Goal: Transaction & Acquisition: Purchase product/service

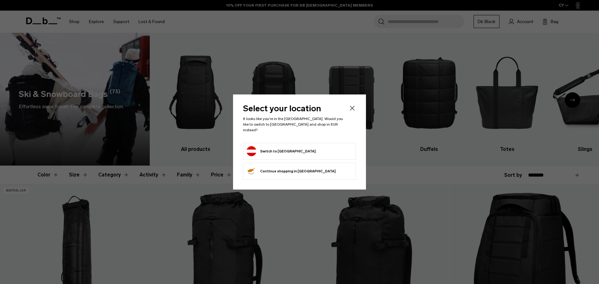
click at [0, 0] on div "Privacy Policy More Information" at bounding box center [0, 0] width 0 height 0
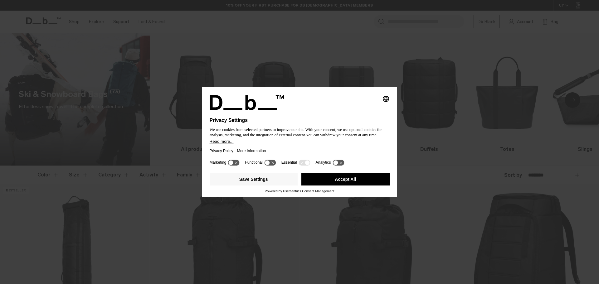
click at [340, 177] on button "Accept All" at bounding box center [345, 179] width 88 height 12
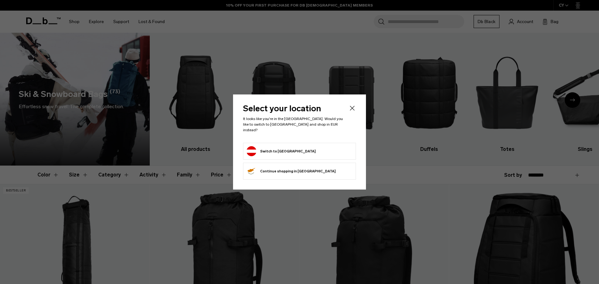
click at [279, 146] on button "Switch to Austria" at bounding box center [280, 151] width 69 height 10
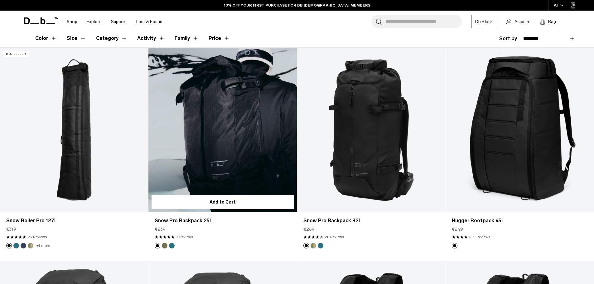
scroll to position [125, 0]
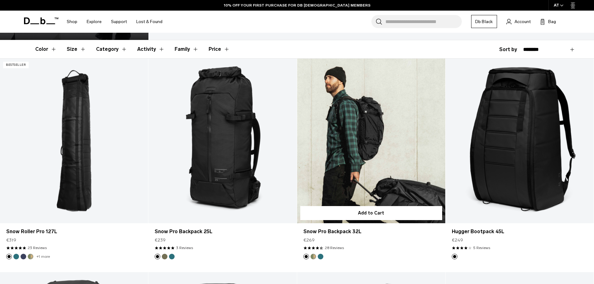
click at [377, 170] on link "Snow Pro Backpack 32L" at bounding box center [371, 141] width 148 height 165
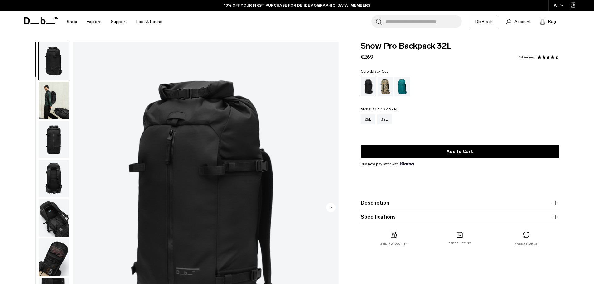
click at [58, 97] on img "button" at bounding box center [54, 100] width 30 height 37
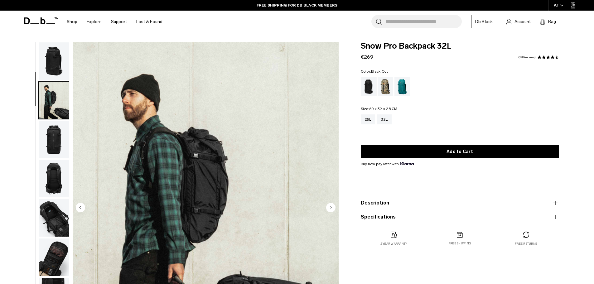
click at [57, 55] on img "button" at bounding box center [54, 60] width 30 height 37
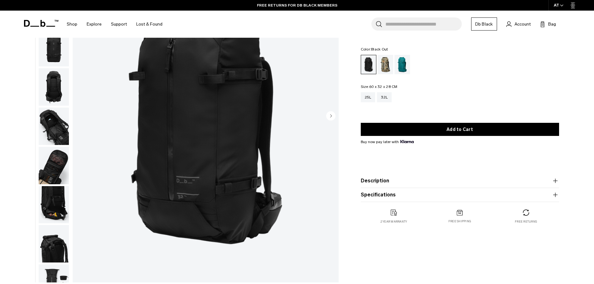
scroll to position [62, 0]
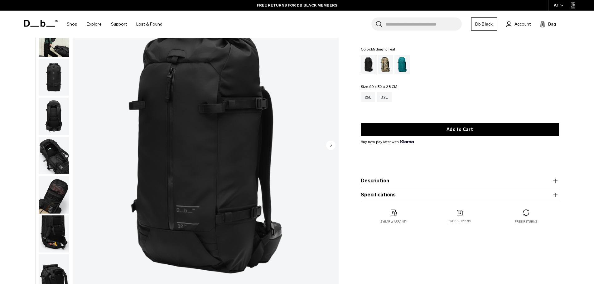
click at [394, 63] on div "Midnight Teal" at bounding box center [402, 64] width 16 height 19
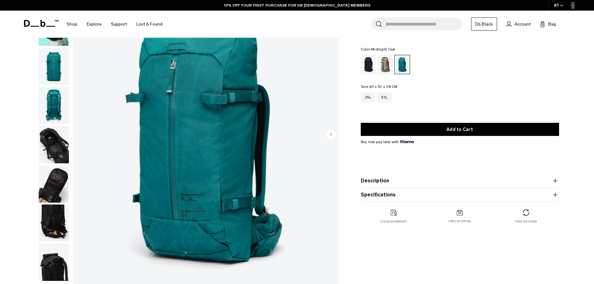
scroll to position [62, 0]
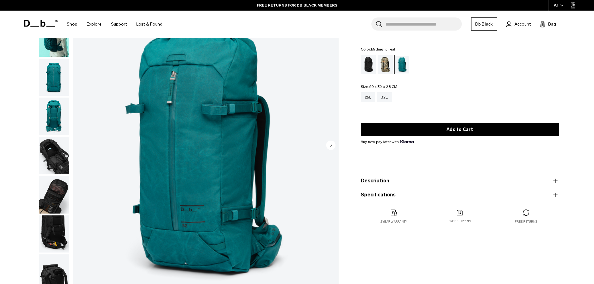
click at [51, 149] on img "button" at bounding box center [54, 155] width 30 height 37
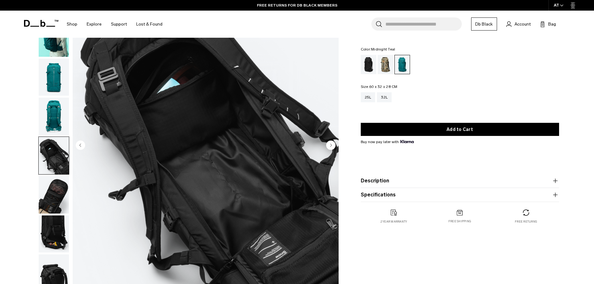
click at [61, 192] on img "button" at bounding box center [54, 194] width 30 height 37
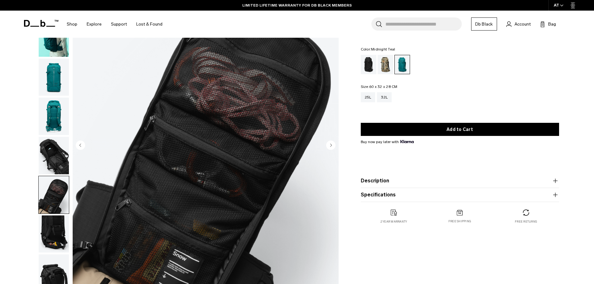
click at [50, 234] on img "button" at bounding box center [54, 233] width 30 height 37
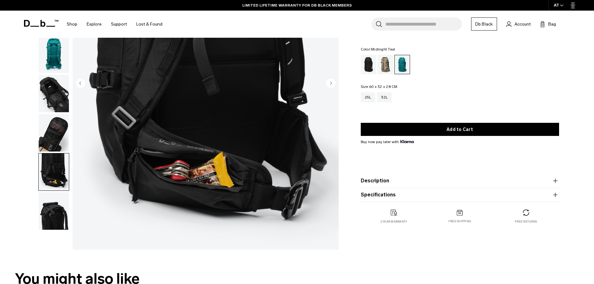
scroll to position [125, 0]
click at [60, 216] on img "button" at bounding box center [54, 210] width 30 height 37
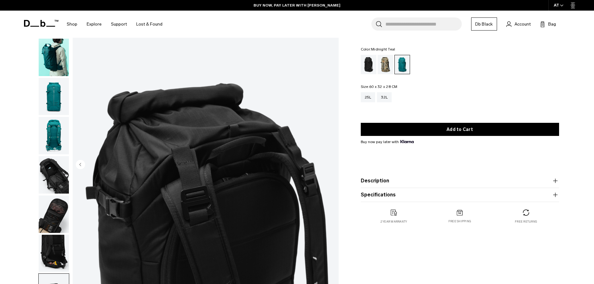
scroll to position [31, 0]
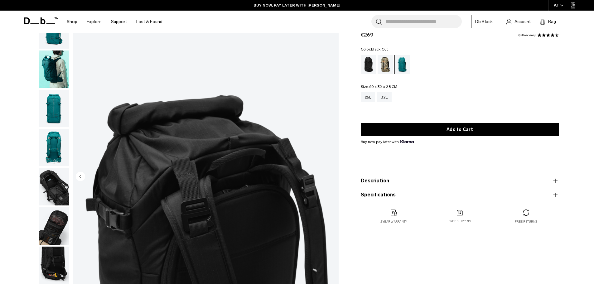
click at [368, 61] on div "Black Out" at bounding box center [369, 64] width 16 height 19
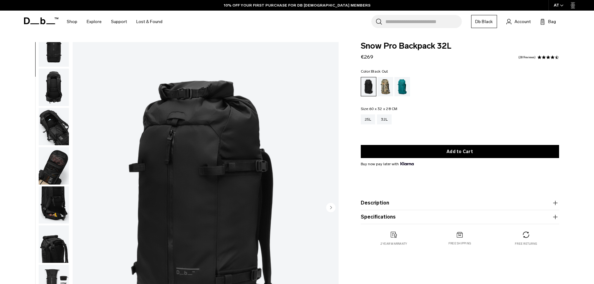
scroll to position [98, 0]
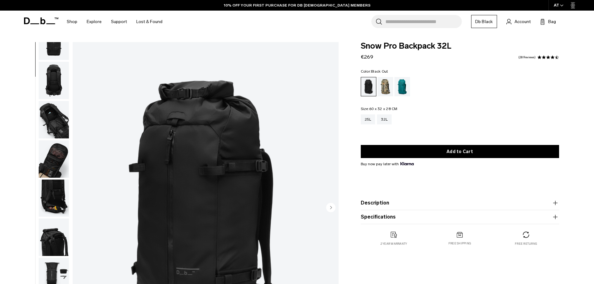
click at [64, 269] on img "button" at bounding box center [54, 276] width 30 height 37
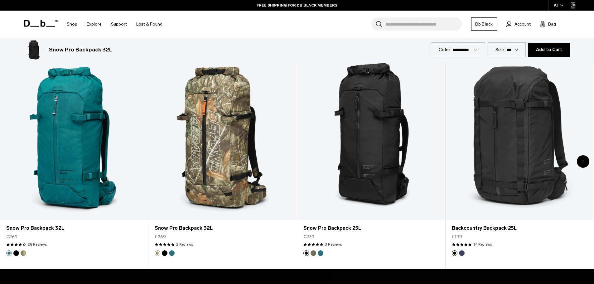
scroll to position [343, 0]
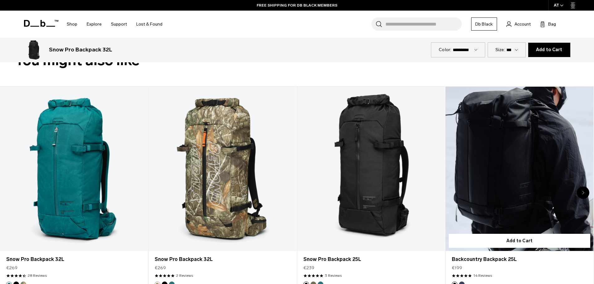
click at [549, 135] on link "Backcountry Backpack 25L" at bounding box center [519, 169] width 148 height 164
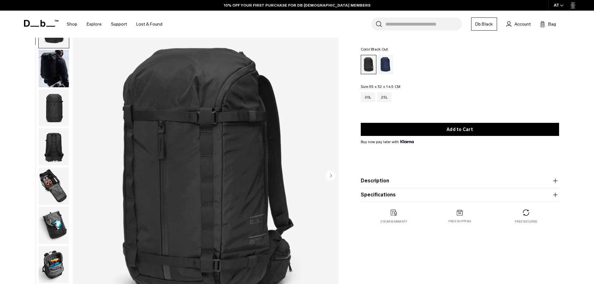
scroll to position [31, 0]
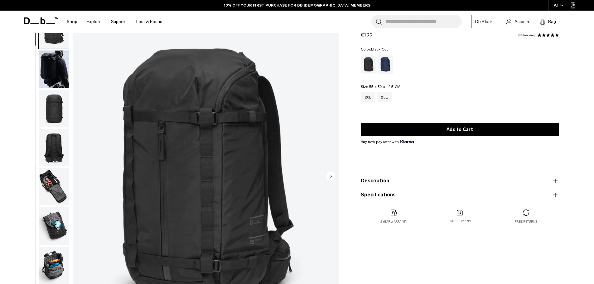
click at [54, 61] on img "button" at bounding box center [54, 69] width 30 height 37
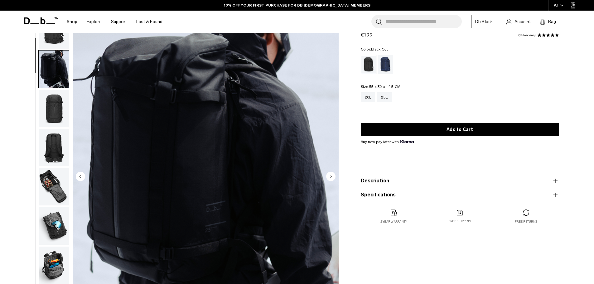
scroll to position [39, 0]
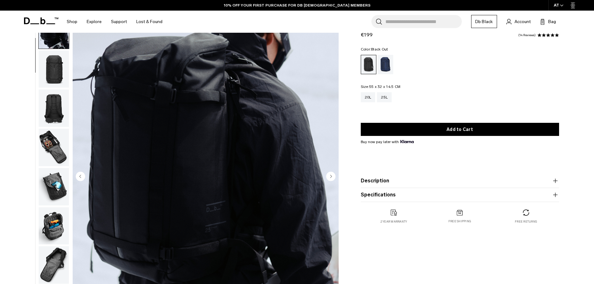
click at [55, 109] on img "button" at bounding box center [54, 107] width 30 height 37
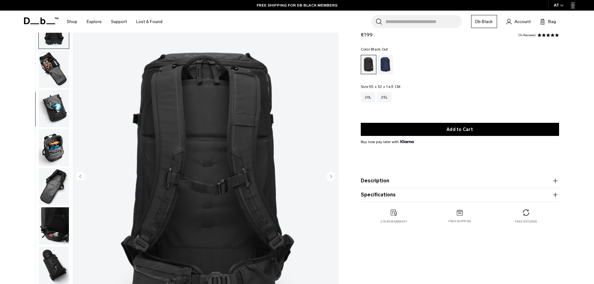
click at [46, 58] on img "button" at bounding box center [54, 69] width 30 height 37
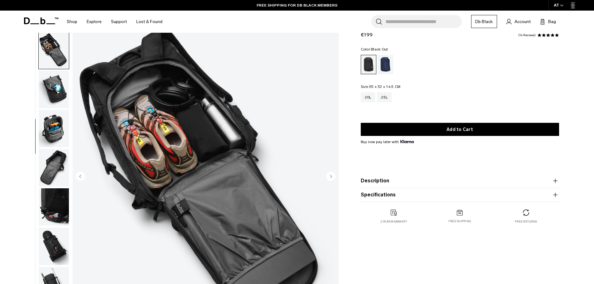
scroll to position [137, 0]
click at [55, 79] on img "button" at bounding box center [54, 88] width 30 height 37
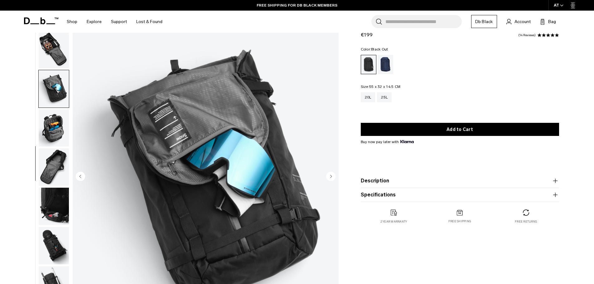
click at [56, 121] on img "button" at bounding box center [54, 127] width 30 height 37
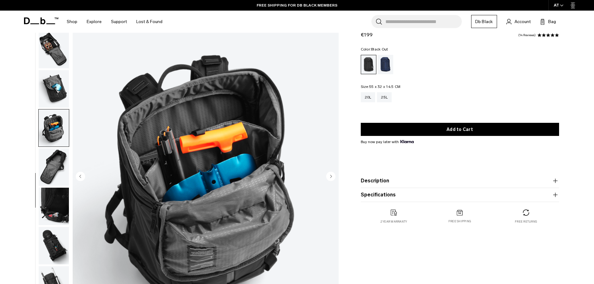
click at [61, 153] on img "button" at bounding box center [54, 166] width 30 height 37
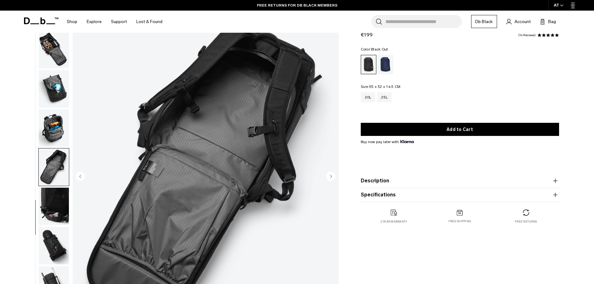
click at [50, 127] on img "button" at bounding box center [54, 127] width 30 height 37
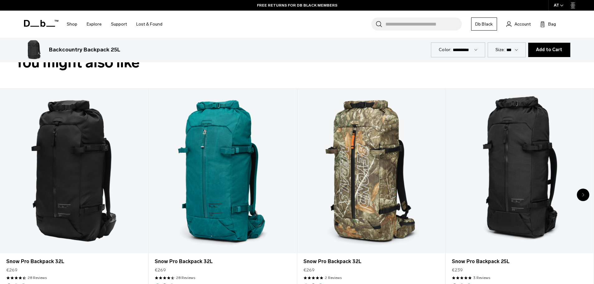
scroll to position [343, 0]
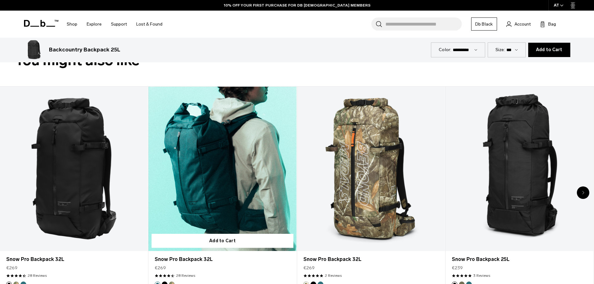
click at [219, 118] on link "Snow Pro Backpack 32L" at bounding box center [222, 169] width 148 height 164
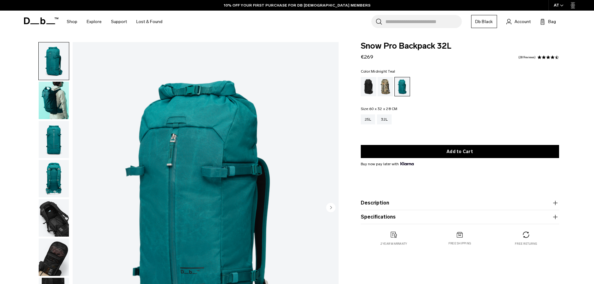
click at [51, 137] on img "button" at bounding box center [54, 139] width 30 height 37
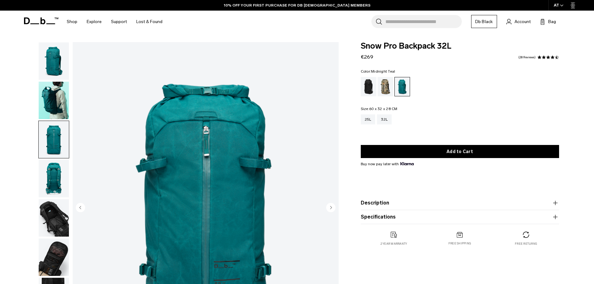
click at [51, 173] on img "button" at bounding box center [54, 178] width 30 height 37
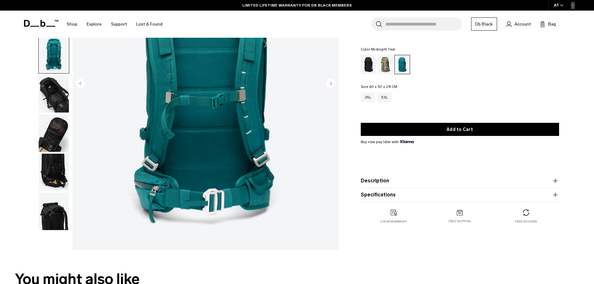
scroll to position [125, 0]
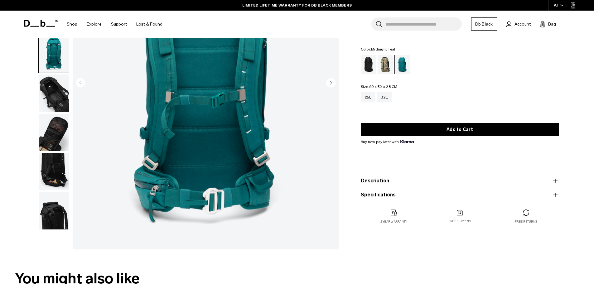
click at [425, 27] on input "Search for Bags, Luggage..." at bounding box center [423, 23] width 76 height 13
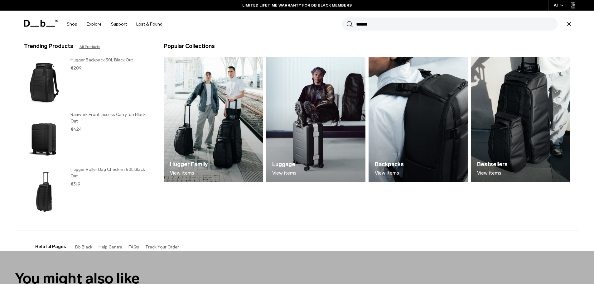
type input "******"
click at [346, 21] on button "Search" at bounding box center [349, 24] width 7 height 7
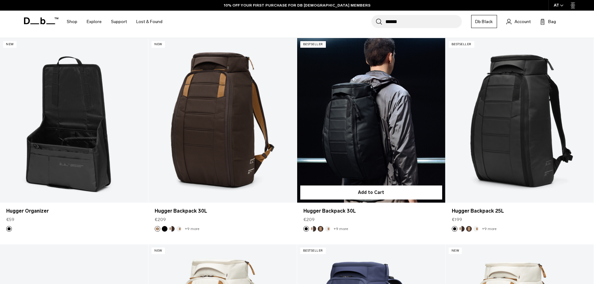
scroll to position [62, 0]
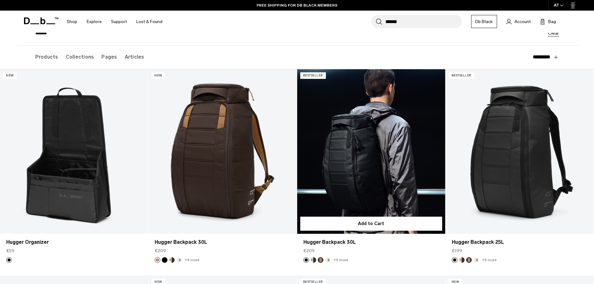
click at [372, 144] on link "Hugger Backpack 30L" at bounding box center [371, 151] width 148 height 165
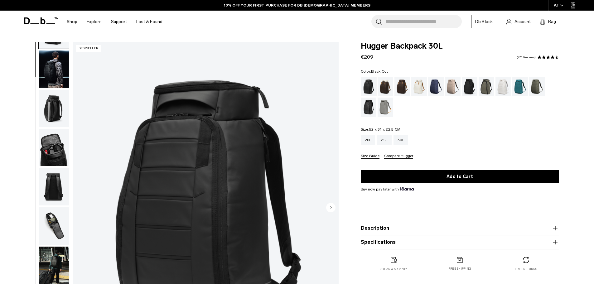
click at [53, 104] on img "button" at bounding box center [54, 108] width 30 height 37
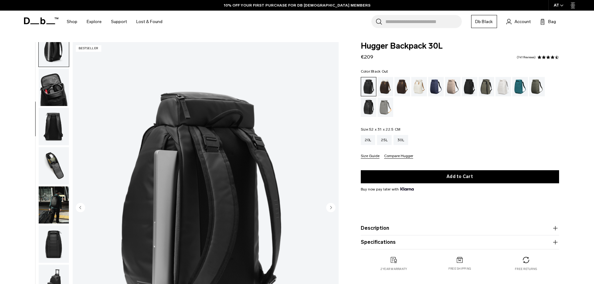
scroll to position [98, 0]
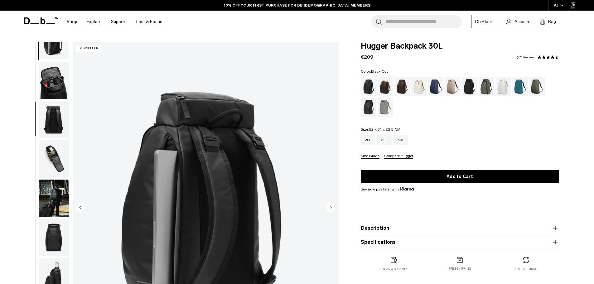
click at [59, 87] on img "button" at bounding box center [54, 80] width 30 height 37
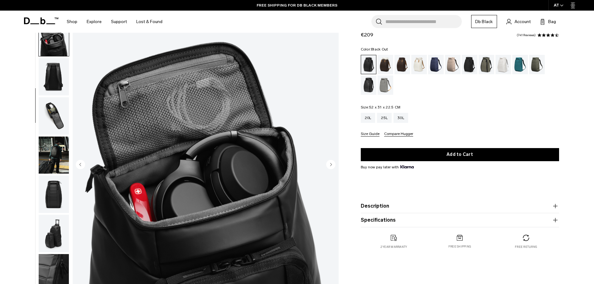
scroll to position [62, 0]
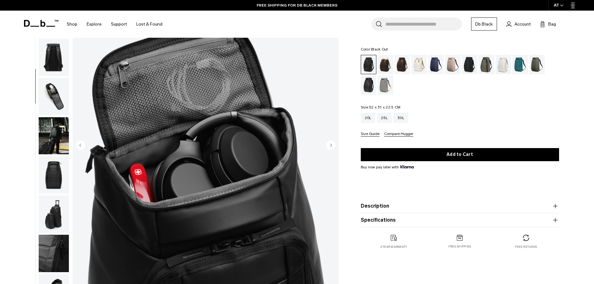
click at [59, 101] on img "button" at bounding box center [54, 96] width 30 height 37
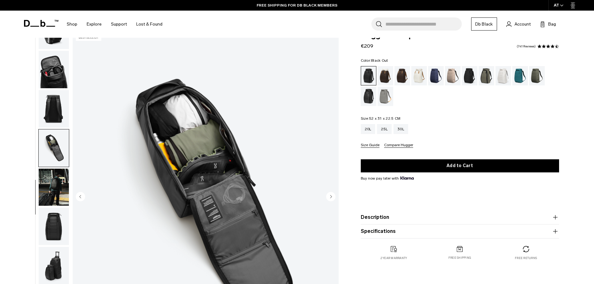
scroll to position [0, 0]
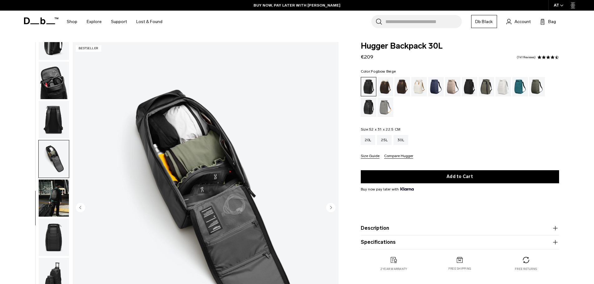
click at [457, 85] on div "Fogbow Beige" at bounding box center [453, 86] width 16 height 19
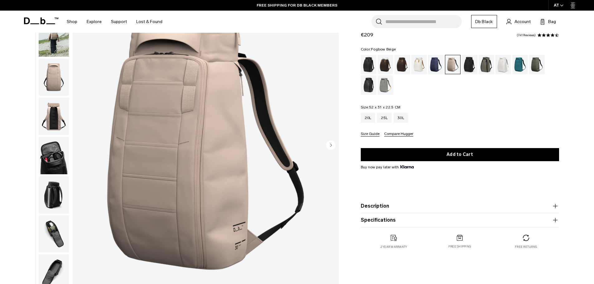
scroll to position [31, 0]
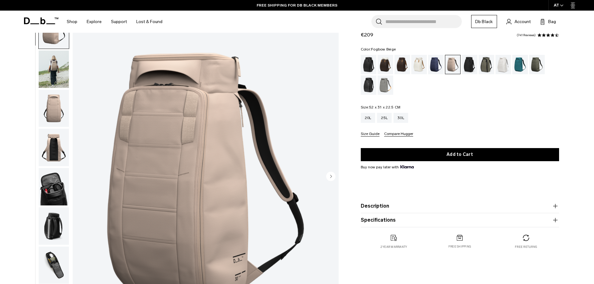
click at [60, 68] on img "button" at bounding box center [54, 69] width 30 height 37
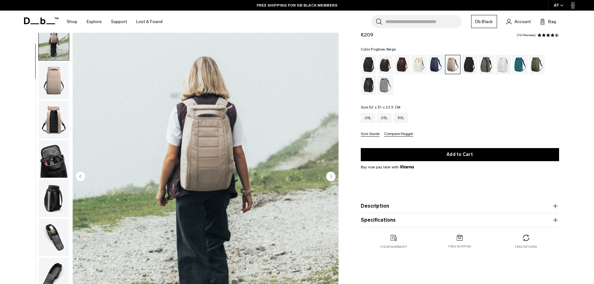
scroll to position [39, 0]
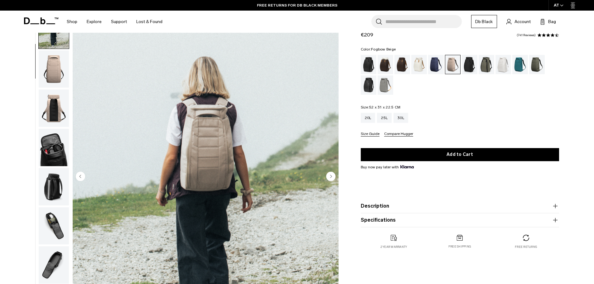
click at [53, 61] on img "button" at bounding box center [54, 69] width 30 height 37
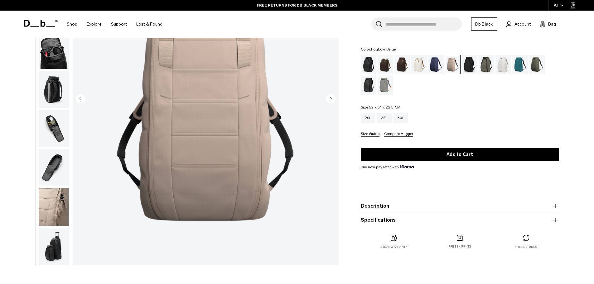
scroll to position [94, 0]
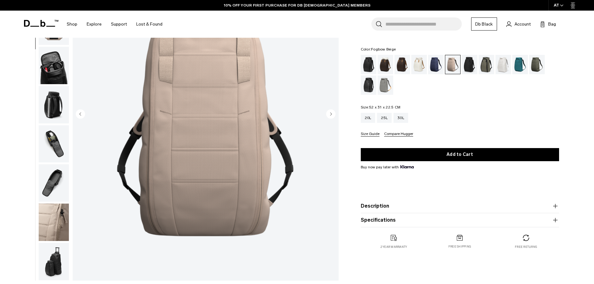
click at [51, 263] on img "button" at bounding box center [54, 261] width 30 height 37
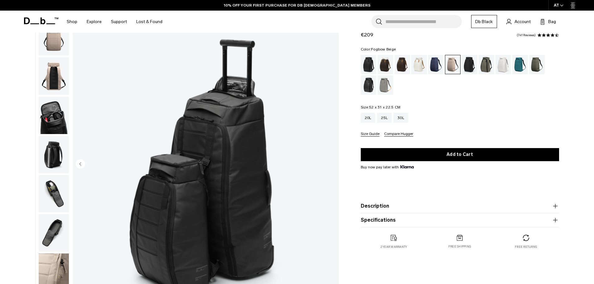
scroll to position [62, 0]
